Goal: Find specific page/section: Find specific page/section

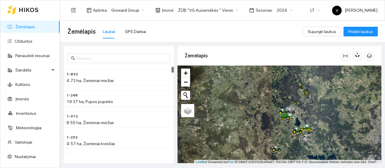
click at [278, 10] on span "2024" at bounding box center [285, 10] width 16 height 9
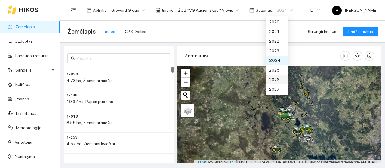
click at [275, 83] on div "2026" at bounding box center [277, 79] width 15 height 7
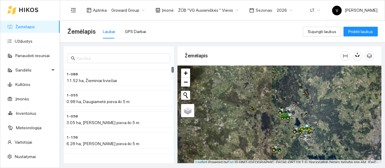
scroll to position [2, 0]
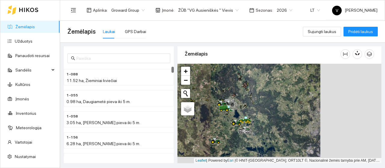
drag, startPoint x: 274, startPoint y: 95, endPoint x: 215, endPoint y: 89, distance: 59.3
click at [215, 89] on div at bounding box center [280, 114] width 204 height 100
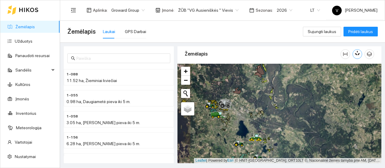
click at [360, 54] on button "button" at bounding box center [358, 54] width 10 height 10
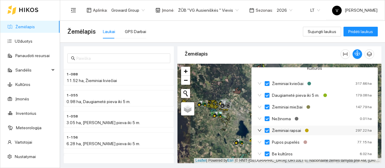
scroll to position [0, 0]
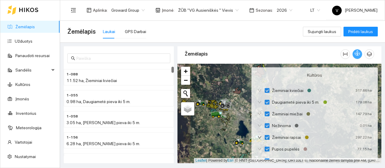
click at [227, 10] on span "ŽŪB "VG Ausieniškės " Vievis" at bounding box center [208, 10] width 61 height 9
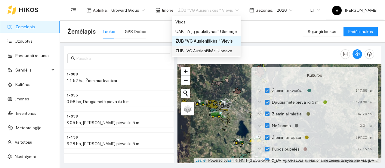
click at [217, 52] on div "ŽŪB "VG Ausieniškės" Jonava" at bounding box center [207, 51] width 62 height 7
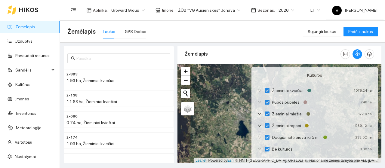
click at [234, 10] on span "ŽŪB "VG Ausieniškės" Jonava" at bounding box center [209, 10] width 62 height 9
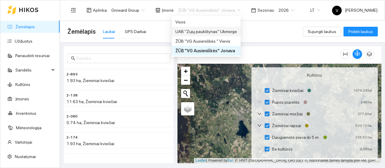
click at [225, 33] on div "UAB "Zujų paukštynas" Ukmerge" at bounding box center [207, 31] width 62 height 7
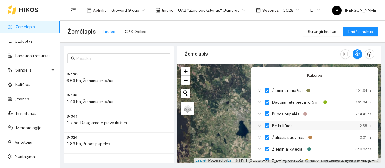
scroll to position [24, 0]
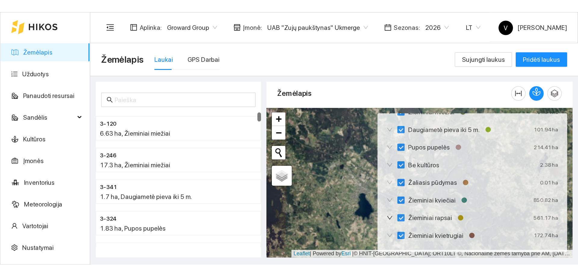
scroll to position [60, 0]
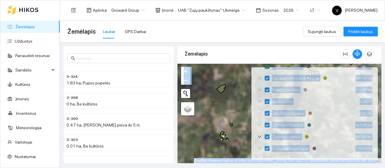
drag, startPoint x: 227, startPoint y: 165, endPoint x: 226, endPoint y: 177, distance: 11.8
click at [226, 168] on html "Žemėlapis Užduotys Panaudoti resursai Sandėlis Kultūros Įmonės Inventorius Mete…" at bounding box center [192, 84] width 385 height 168
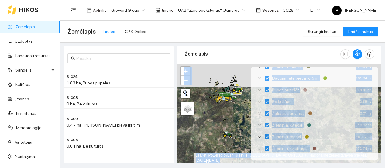
drag, startPoint x: 229, startPoint y: 106, endPoint x: 224, endPoint y: 158, distance: 52.6
click at [224, 158] on div at bounding box center [280, 114] width 204 height 100
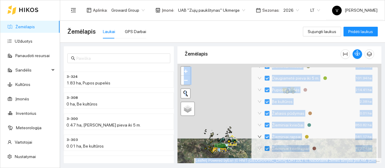
drag, startPoint x: 231, startPoint y: 86, endPoint x: 228, endPoint y: 144, distance: 57.9
click at [229, 151] on icon at bounding box center [221, 151] width 17 height 6
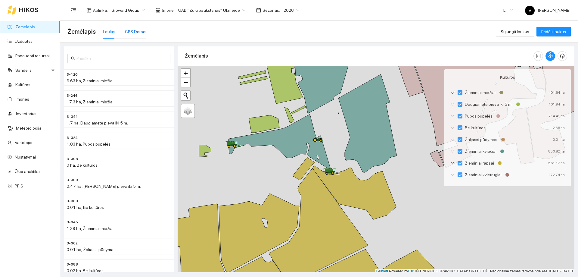
click at [142, 30] on div "GPS Darbai" at bounding box center [135, 31] width 21 height 7
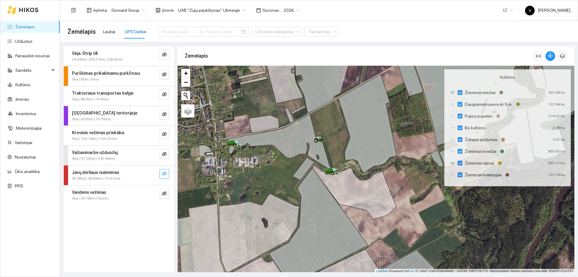
click at [162, 168] on icon "eye-invisible" at bounding box center [164, 173] width 5 height 5
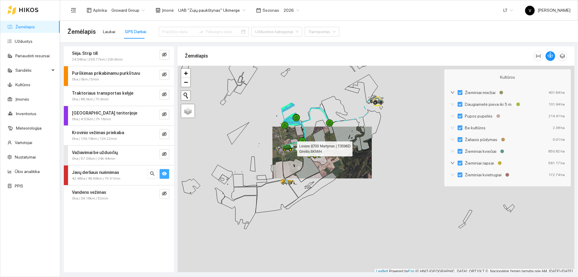
scroll to position [2, 0]
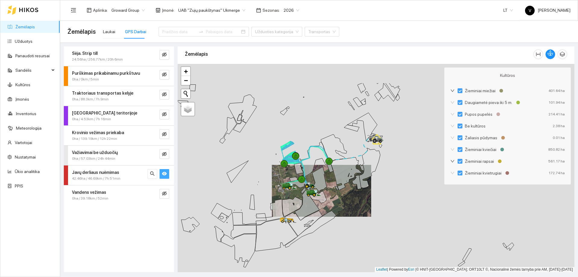
drag, startPoint x: 288, startPoint y: 158, endPoint x: 288, endPoint y: 191, distance: 32.8
click at [288, 168] on div at bounding box center [376, 168] width 397 height 208
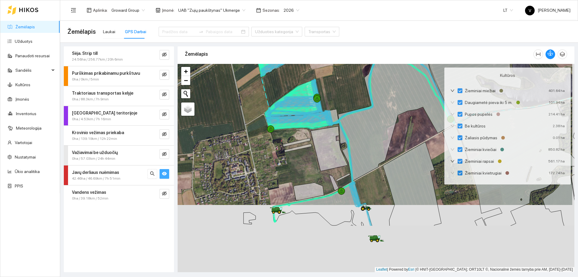
drag, startPoint x: 320, startPoint y: 240, endPoint x: 317, endPoint y: 173, distance: 67.2
click at [317, 168] on div at bounding box center [376, 168] width 397 height 208
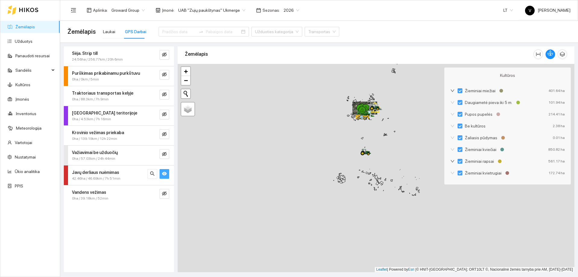
drag, startPoint x: 285, startPoint y: 214, endPoint x: 381, endPoint y: 103, distance: 146.5
click at [384, 95] on div at bounding box center [376, 168] width 397 height 208
drag, startPoint x: 348, startPoint y: 196, endPoint x: 365, endPoint y: 137, distance: 60.9
click at [365, 137] on div at bounding box center [376, 168] width 397 height 208
click at [237, 9] on span "UAB "Zujų paukštynas" Ukmerge" at bounding box center [211, 10] width 67 height 9
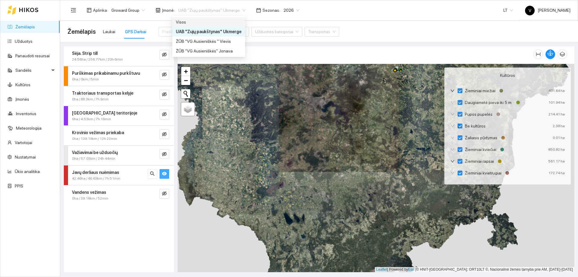
click at [220, 24] on div "Visos" at bounding box center [209, 22] width 66 height 7
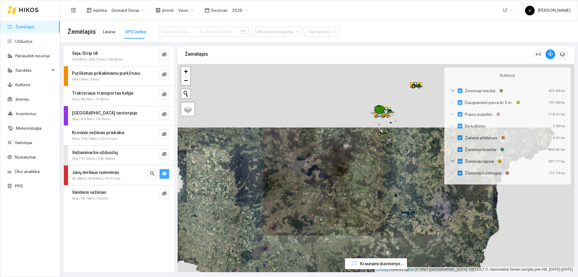
drag, startPoint x: 371, startPoint y: 148, endPoint x: 360, endPoint y: 179, distance: 33.6
click at [360, 168] on div at bounding box center [376, 168] width 397 height 208
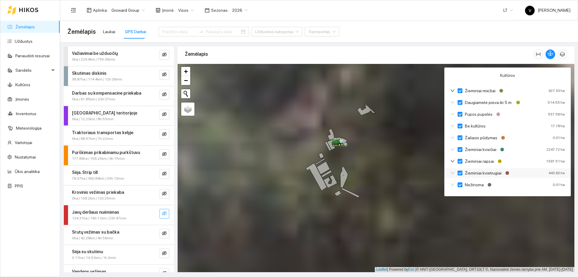
drag, startPoint x: 414, startPoint y: 169, endPoint x: 454, endPoint y: 171, distance: 39.8
click at [385, 168] on div at bounding box center [376, 168] width 397 height 208
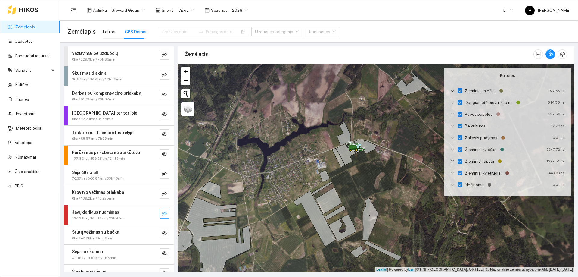
click at [162, 168] on icon "eye-invisible" at bounding box center [164, 213] width 5 height 4
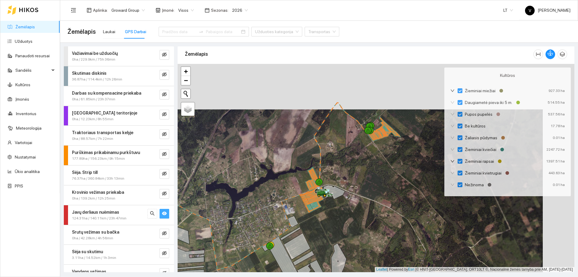
drag, startPoint x: 376, startPoint y: 180, endPoint x: 358, endPoint y: 205, distance: 30.8
click at [358, 168] on div at bounding box center [376, 168] width 397 height 208
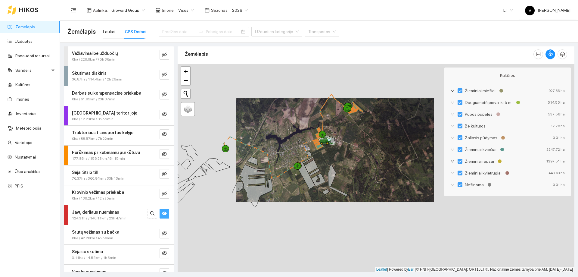
drag, startPoint x: 346, startPoint y: 214, endPoint x: 335, endPoint y: 144, distance: 70.7
click at [335, 144] on div at bounding box center [376, 168] width 397 height 208
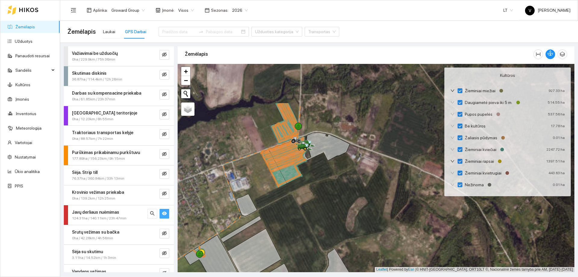
drag, startPoint x: 324, startPoint y: 134, endPoint x: 325, endPoint y: 150, distance: 15.7
click at [341, 168] on div at bounding box center [376, 168] width 397 height 208
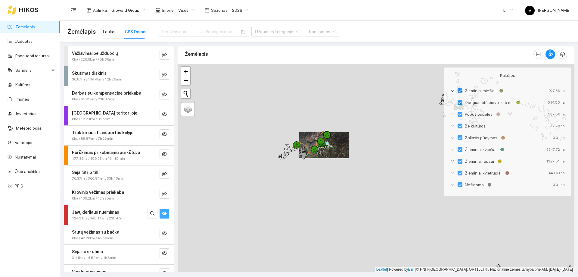
drag, startPoint x: 356, startPoint y: 163, endPoint x: 280, endPoint y: 155, distance: 76.9
click at [280, 155] on div at bounding box center [376, 168] width 397 height 208
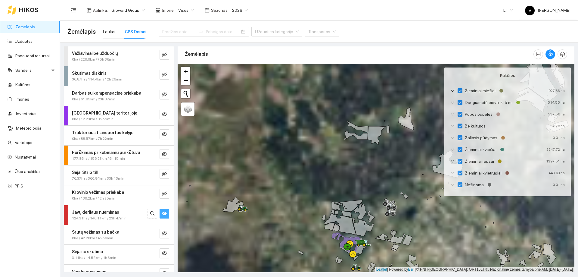
drag, startPoint x: 369, startPoint y: 233, endPoint x: 363, endPoint y: 179, distance: 54.2
click at [363, 168] on div at bounding box center [376, 168] width 397 height 208
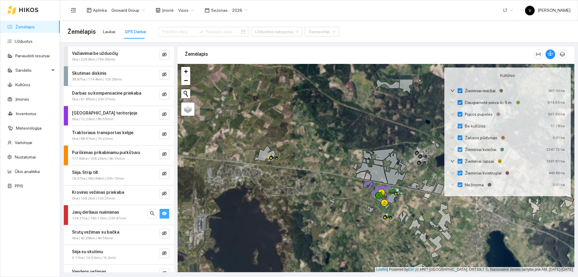
drag, startPoint x: 276, startPoint y: 176, endPoint x: 323, endPoint y: 207, distance: 56.2
click at [323, 168] on div at bounding box center [376, 168] width 397 height 208
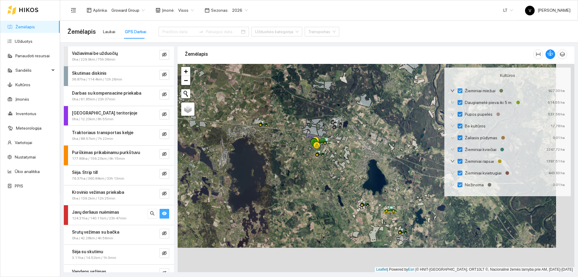
drag, startPoint x: 371, startPoint y: 215, endPoint x: 348, endPoint y: 177, distance: 44.4
click at [342, 168] on div at bounding box center [376, 168] width 397 height 208
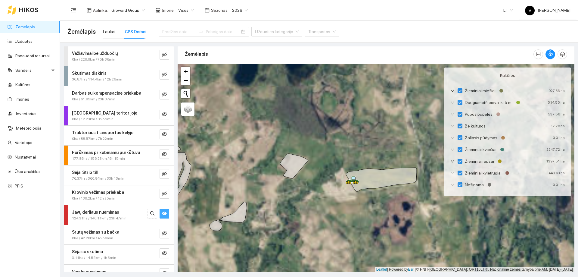
drag, startPoint x: 381, startPoint y: 180, endPoint x: 340, endPoint y: 211, distance: 51.6
click at [340, 168] on div at bounding box center [376, 168] width 397 height 208
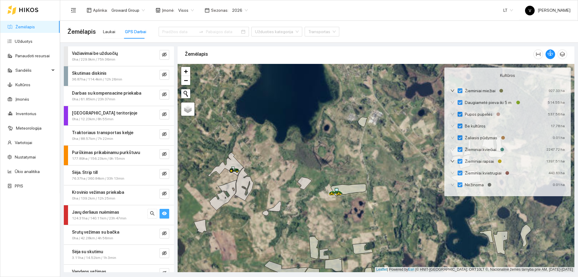
drag, startPoint x: 332, startPoint y: 202, endPoint x: 314, endPoint y: 211, distance: 19.8
click at [314, 168] on div at bounding box center [376, 168] width 397 height 208
